Goal: Task Accomplishment & Management: Manage account settings

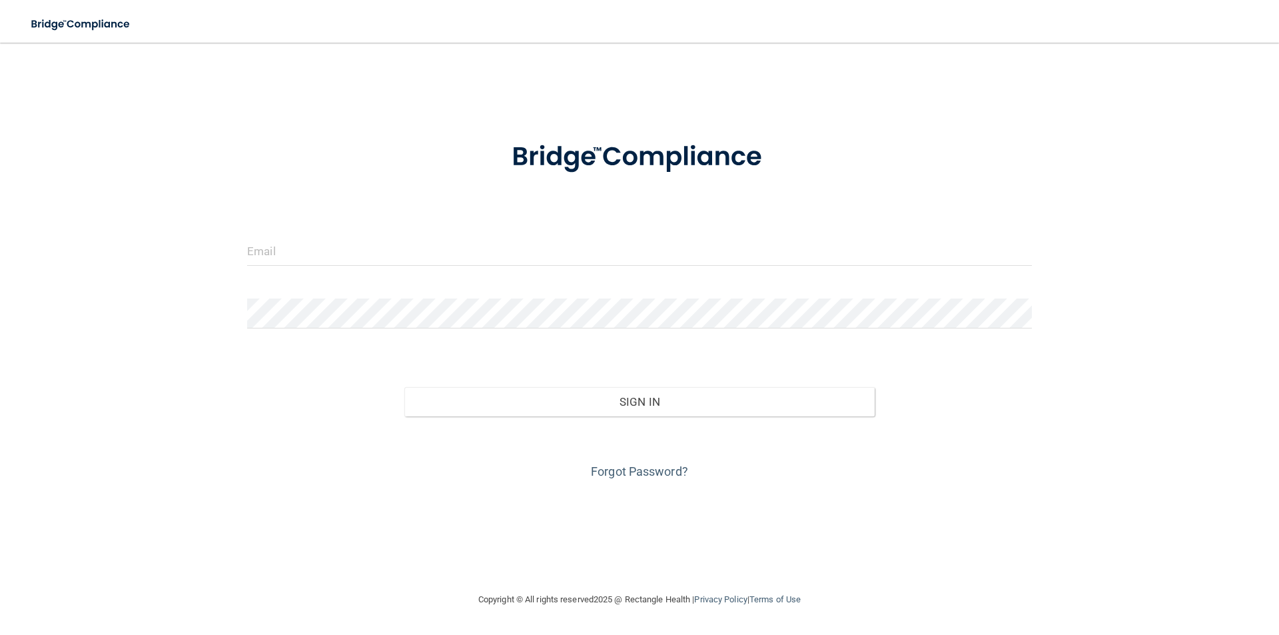
drag, startPoint x: 463, startPoint y: 216, endPoint x: 460, endPoint y: 227, distance: 11.2
click at [462, 216] on form "Invalid email/password. You don't have permission to access that page. Sign In …" at bounding box center [639, 303] width 785 height 360
click at [458, 236] on input "email" at bounding box center [639, 251] width 785 height 30
type input "[EMAIL_ADDRESS][DOMAIN_NAME]"
click at [386, 295] on form "[EMAIL_ADDRESS][DOMAIN_NAME] Invalid email/password. You don't have permission …" at bounding box center [639, 303] width 785 height 360
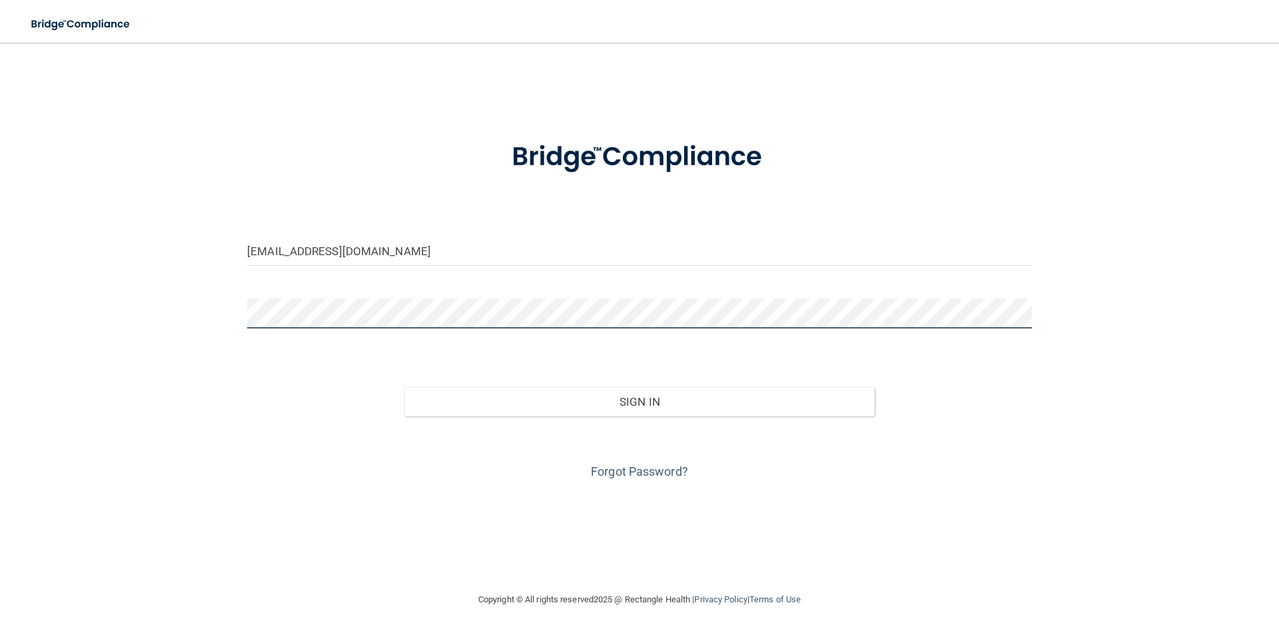
click at [404, 387] on button "Sign In" at bounding box center [639, 401] width 471 height 29
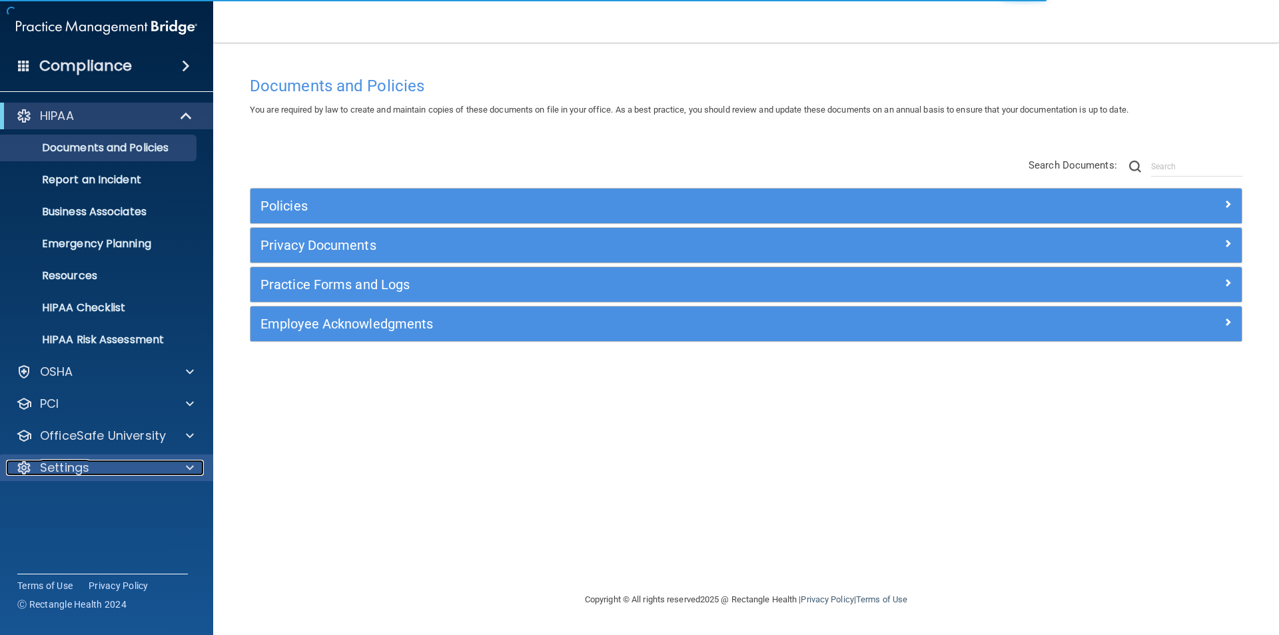
click at [183, 470] on div at bounding box center [187, 468] width 33 height 16
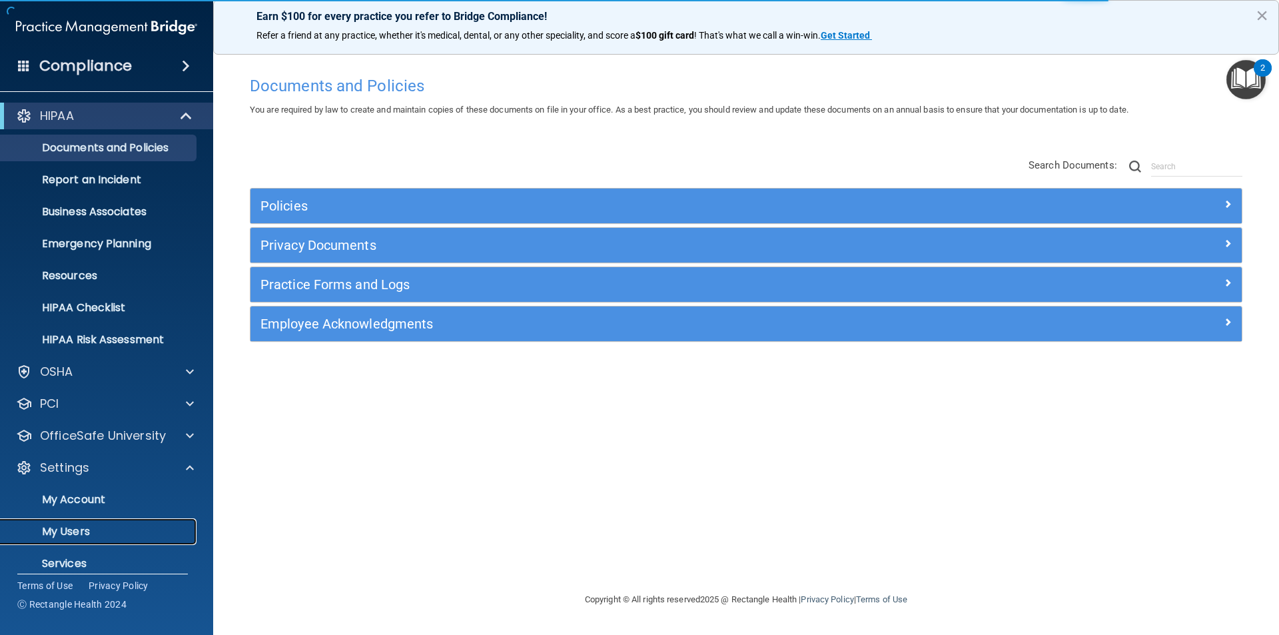
click at [142, 529] on p "My Users" at bounding box center [100, 531] width 182 height 13
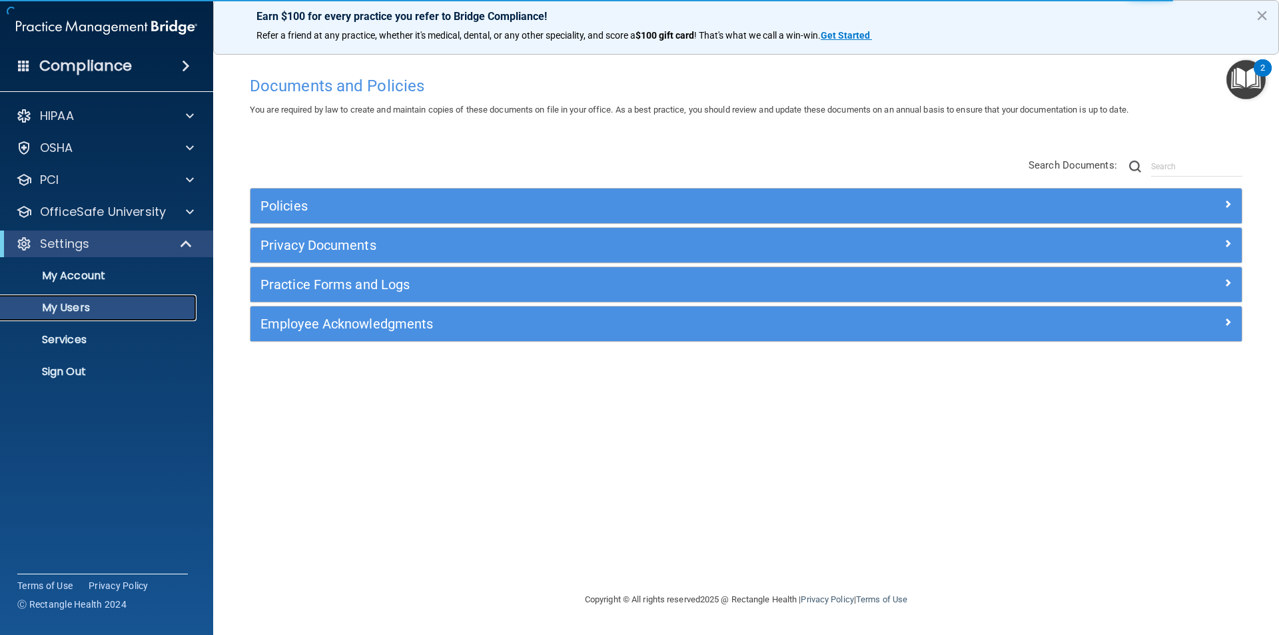
select select "20"
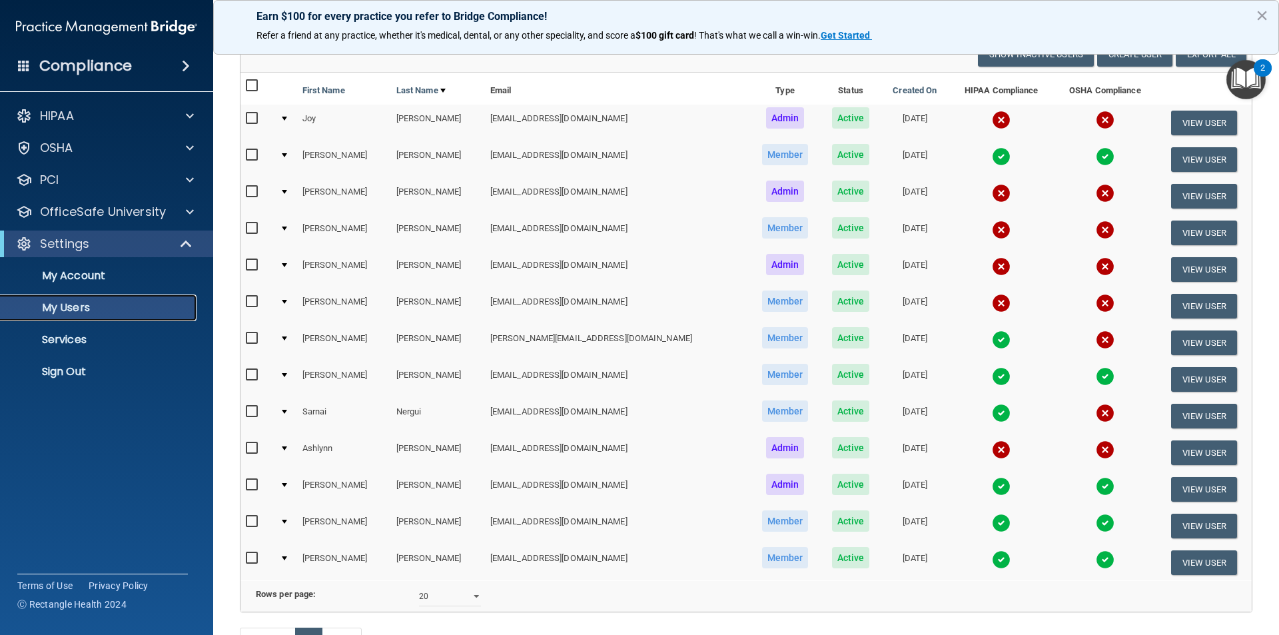
scroll to position [67, 0]
